Goal: Transaction & Acquisition: Subscribe to service/newsletter

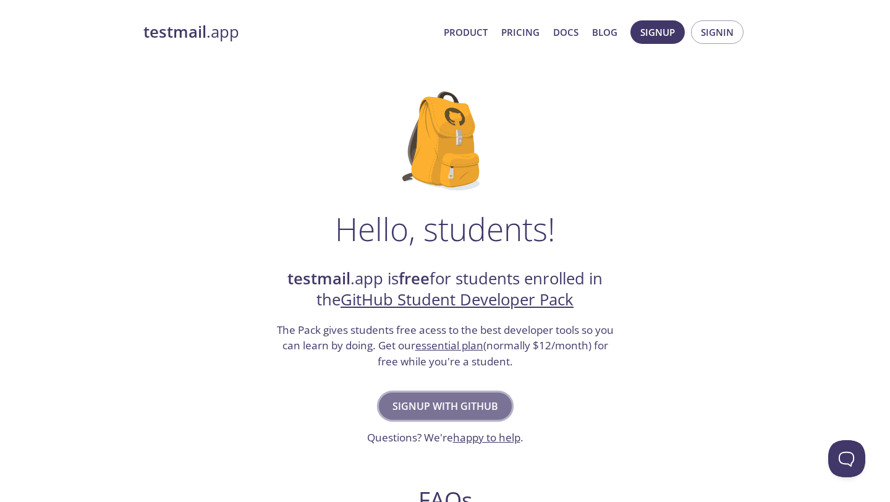
click at [442, 405] on span "Signup with GitHub" at bounding box center [445, 405] width 106 height 17
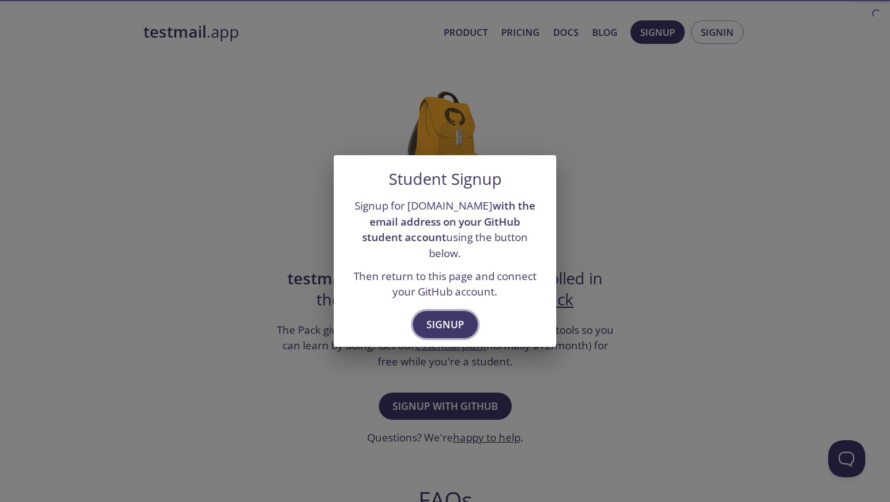
click at [433, 316] on span "Signup" at bounding box center [445, 324] width 38 height 17
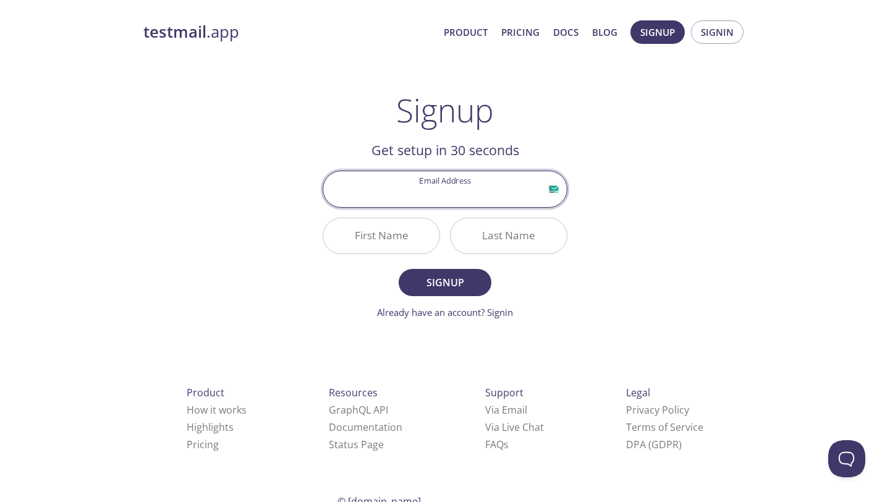
click at [442, 203] on input "Email Address" at bounding box center [444, 188] width 243 height 35
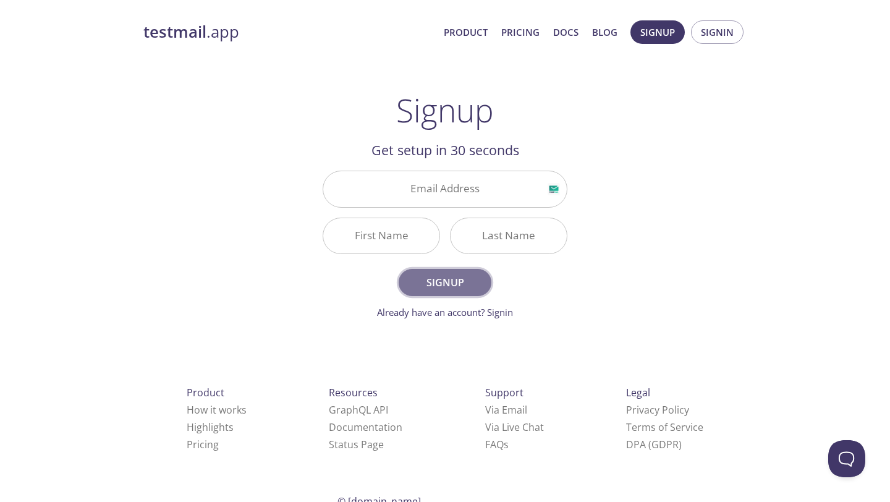
click at [420, 285] on span "Signup" at bounding box center [444, 282] width 65 height 17
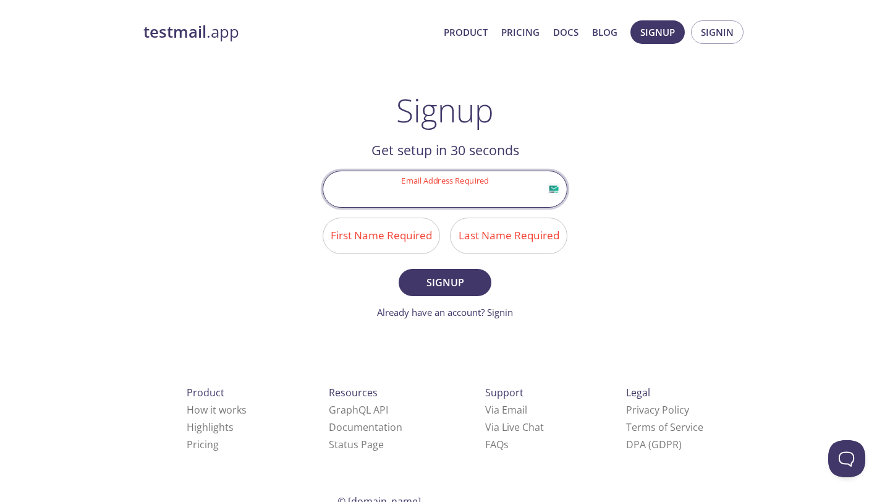
click at [416, 196] on input "Email Address Required" at bounding box center [444, 188] width 243 height 35
